Goal: Transaction & Acquisition: Purchase product/service

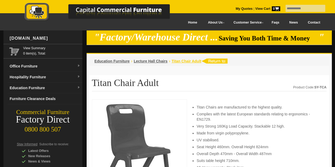
click at [182, 61] on span "Titan Chair Adult" at bounding box center [187, 61] width 30 height 4
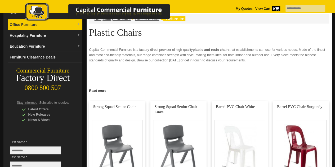
scroll to position [53, 0]
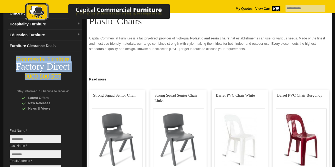
drag, startPoint x: 19, startPoint y: 58, endPoint x: 58, endPoint y: 80, distance: 44.5
click at [58, 80] on div "[DOMAIN_NAME] View Summary 0 item(s), Total: Office Furniture Boardroom Tables …" at bounding box center [42, 79] width 79 height 205
